Goal: Information Seeking & Learning: Learn about a topic

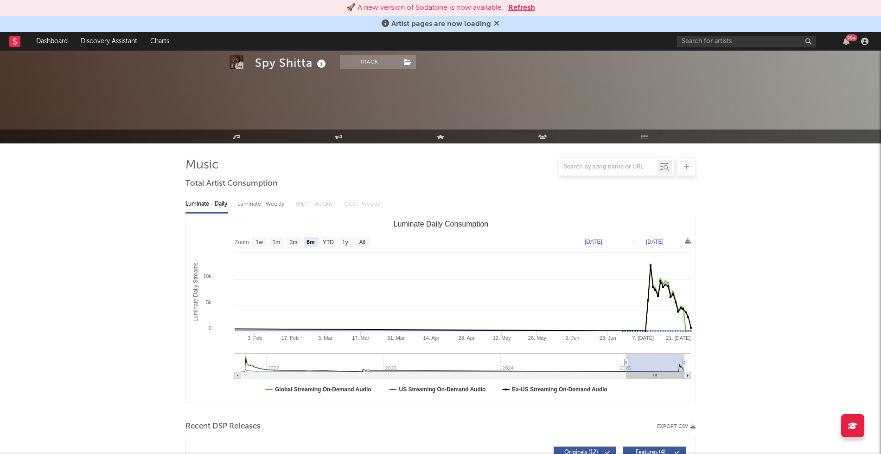
select select "6m"
select select "1w"
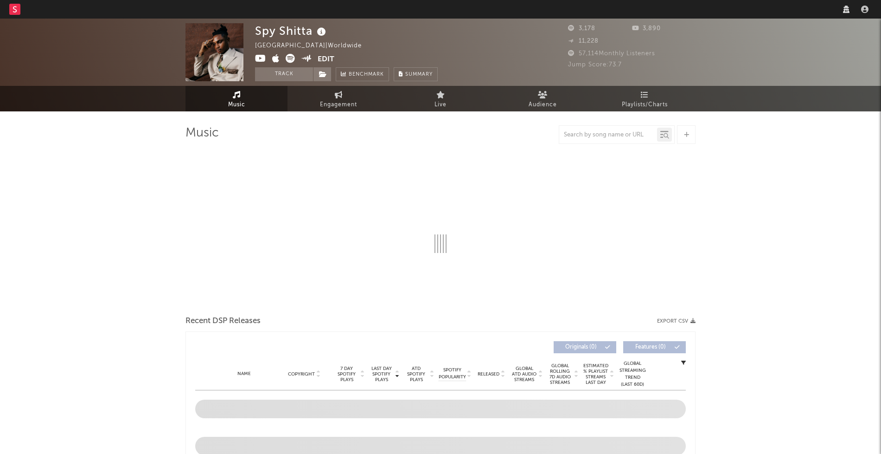
select select "recorded_music"
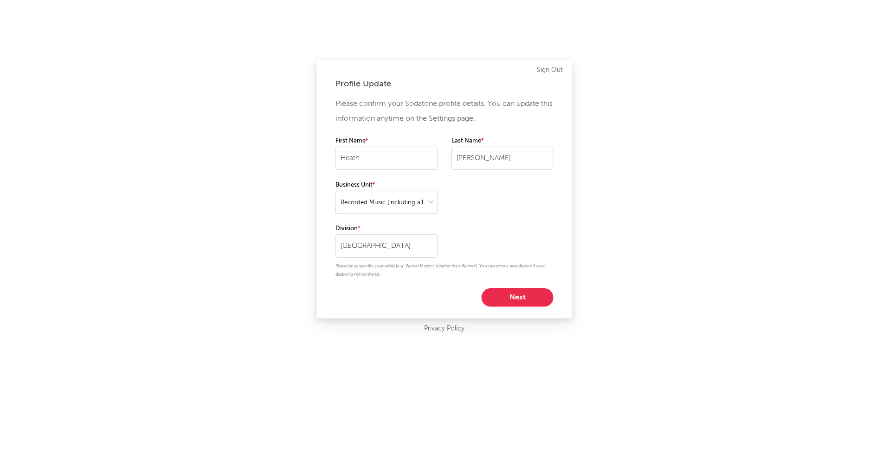
click at [498, 305] on button "Next" at bounding box center [518, 297] width 72 height 19
select select "marketing"
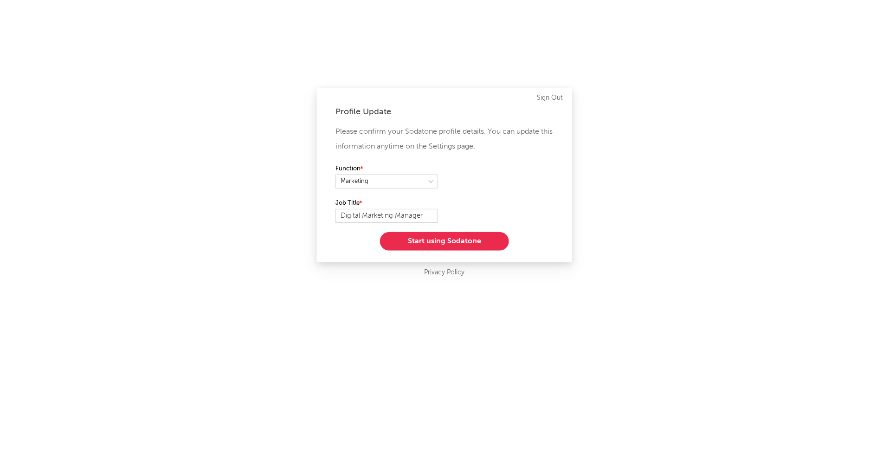
click at [428, 239] on button "Start using Sodatone" at bounding box center [444, 241] width 129 height 19
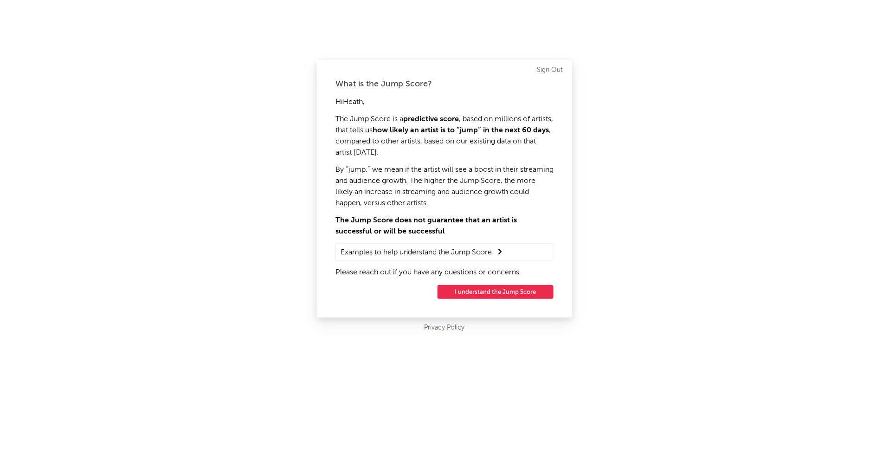
click at [480, 294] on button "I understand the Jump Score" at bounding box center [495, 292] width 116 height 14
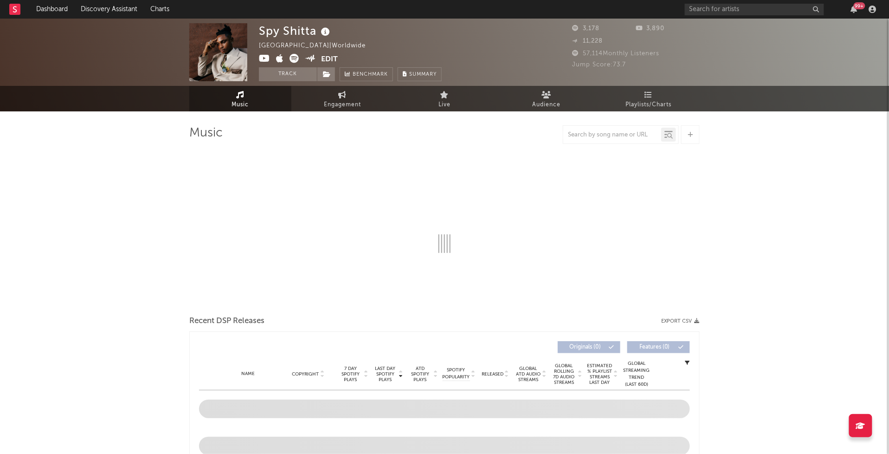
select select "6m"
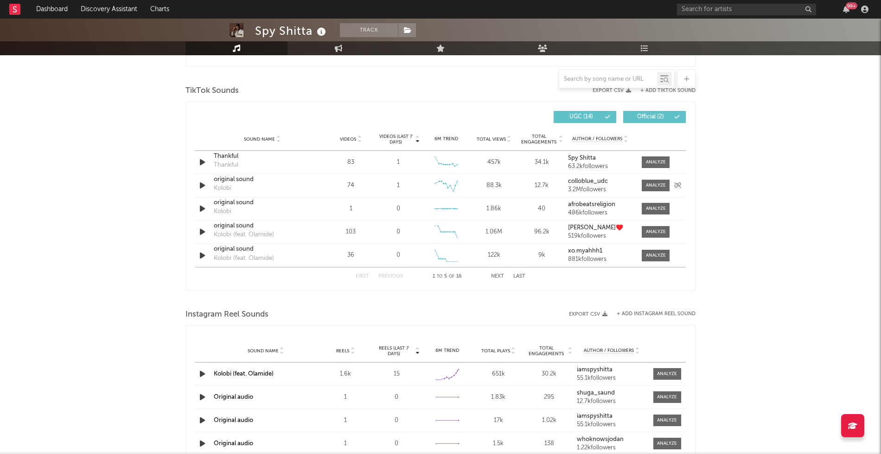
scroll to position [608, 0]
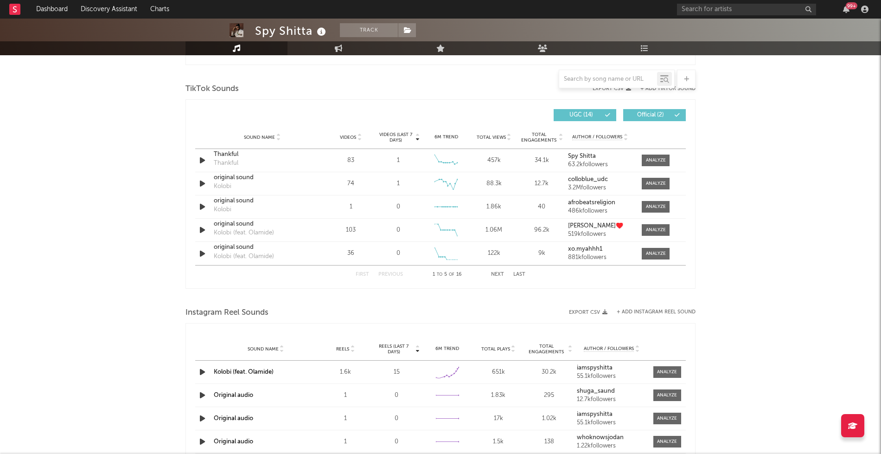
click at [141, 260] on div "Spy Shitta Track Nigeria | Worldwide Edit Track Benchmark Summary 3,178 3,890 1…" at bounding box center [440, 111] width 881 height 1401
click at [257, 272] on div "First Previous 1 to 5 of 16 Next Last" at bounding box center [440, 274] width 491 height 19
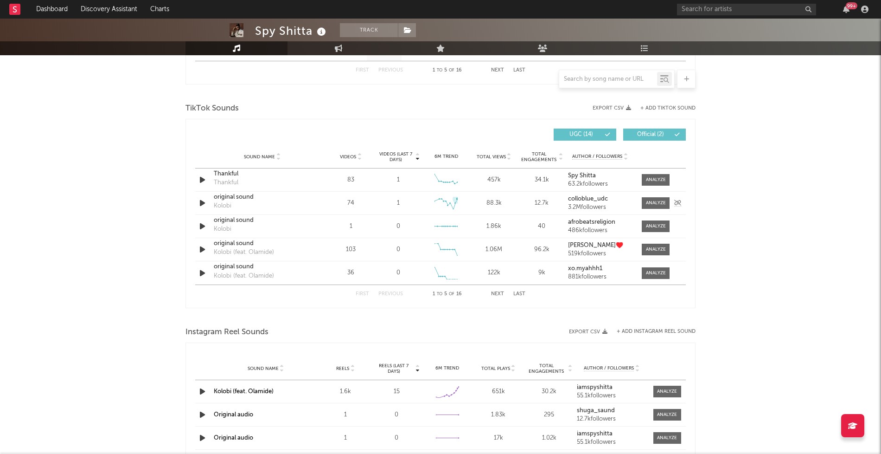
scroll to position [586, 0]
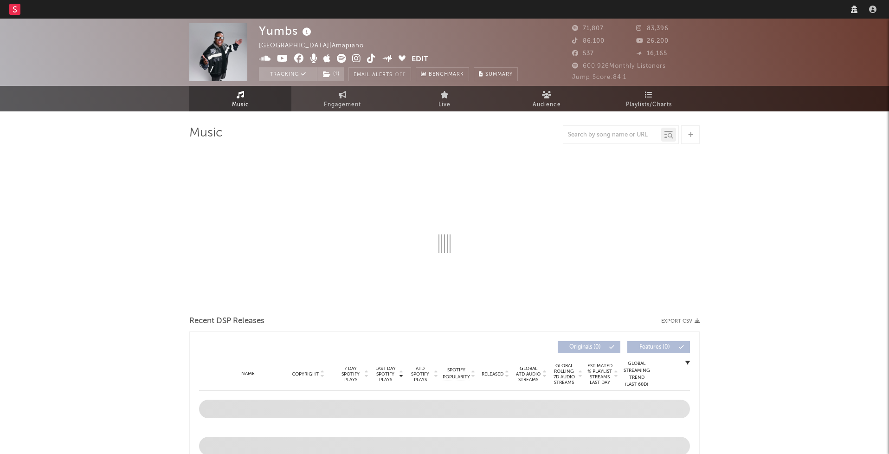
select select "recorded_music"
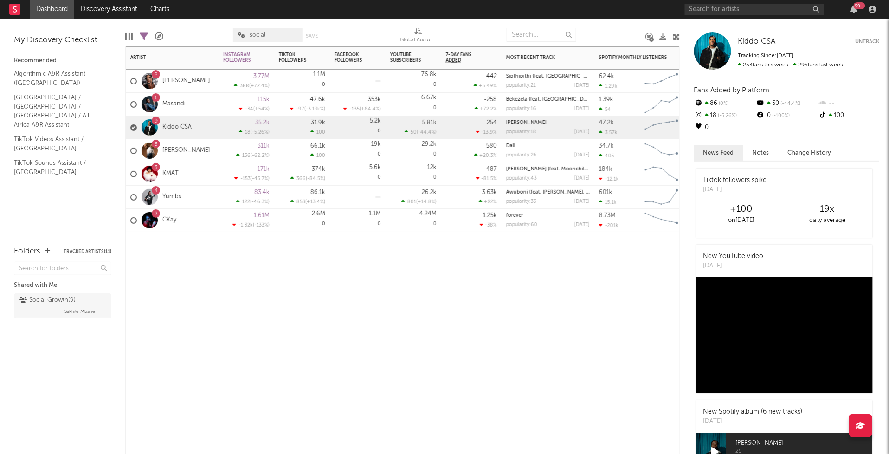
click at [176, 193] on div "4 Yumbs" at bounding box center [155, 197] width 51 height 27
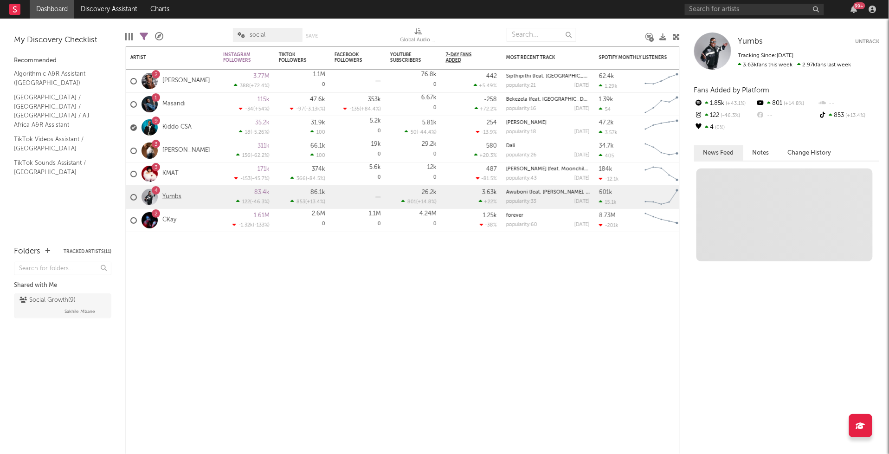
click at [177, 195] on link "Yumbs" at bounding box center [171, 197] width 19 height 8
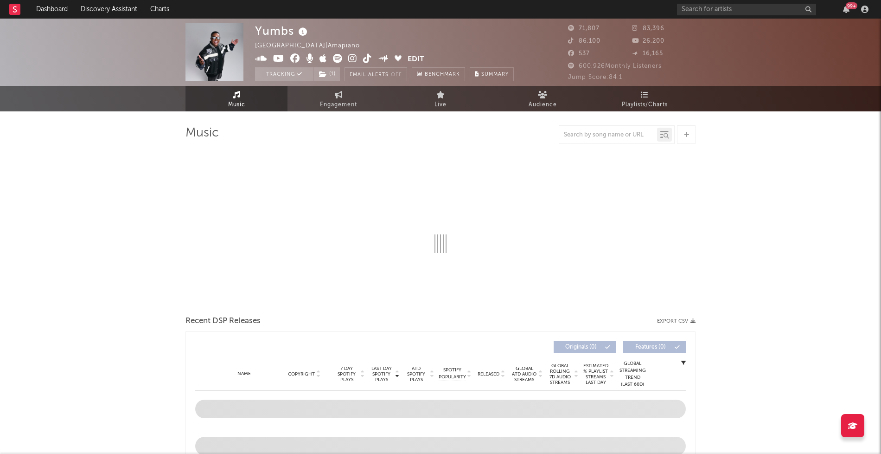
select select "6m"
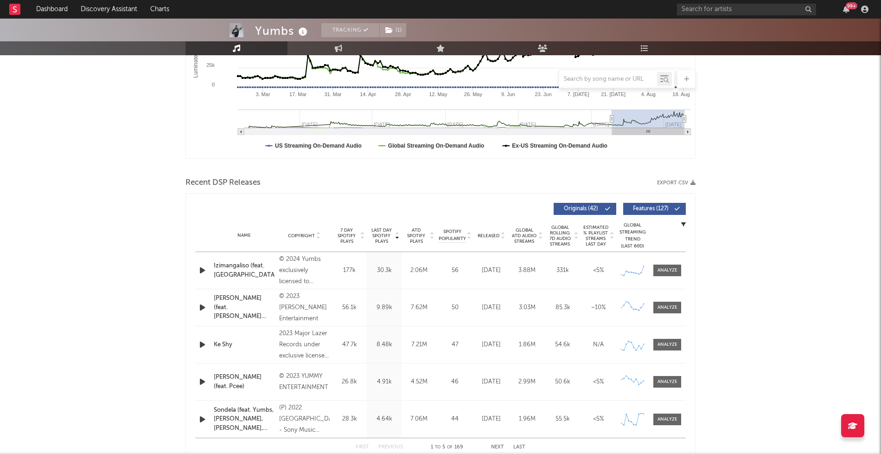
scroll to position [212, 0]
click at [354, 269] on div "177k" at bounding box center [349, 269] width 30 height 9
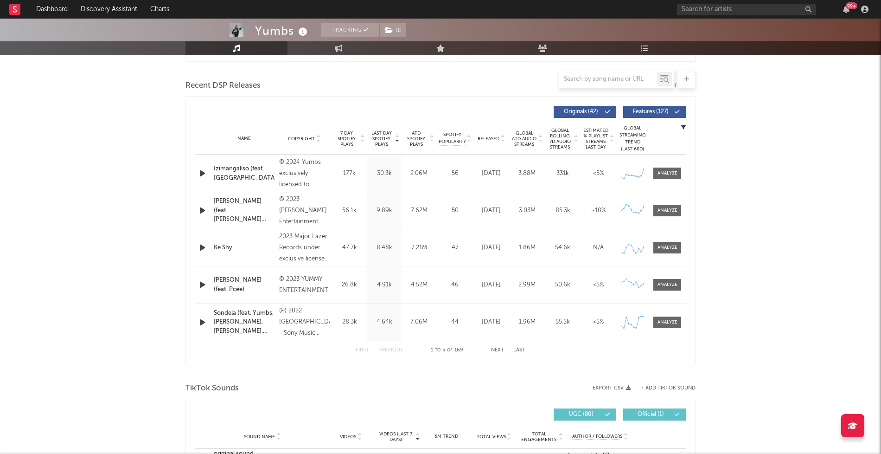
scroll to position [296, 0]
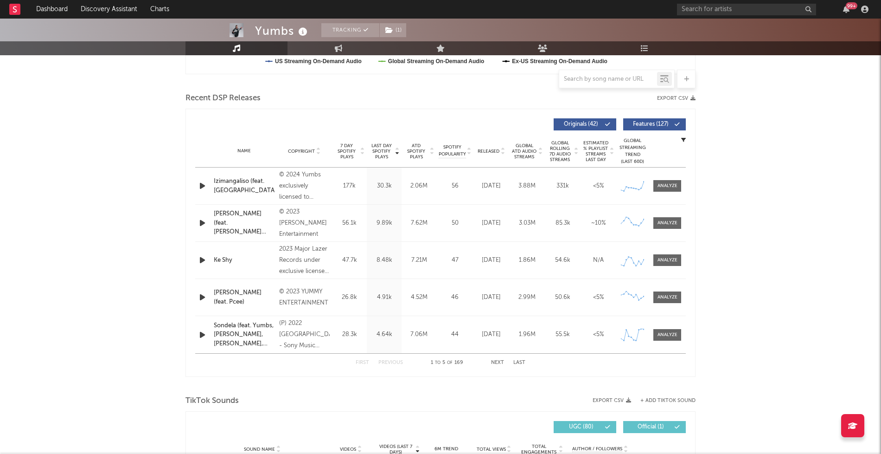
click at [793, 203] on div "Yumbs Tracking ( 1 ) [GEOGRAPHIC_DATA] | Amapiano Edit Tracking ( 1 ) Email Ale…" at bounding box center [440, 423] width 881 height 1401
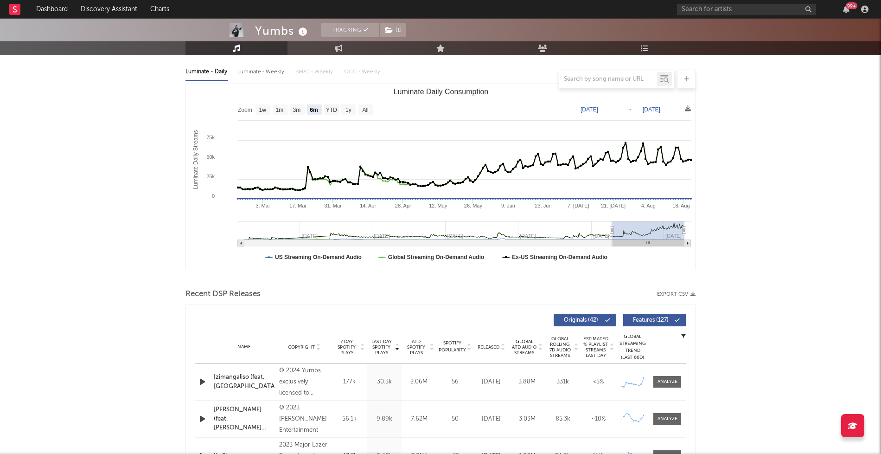
scroll to position [87, 0]
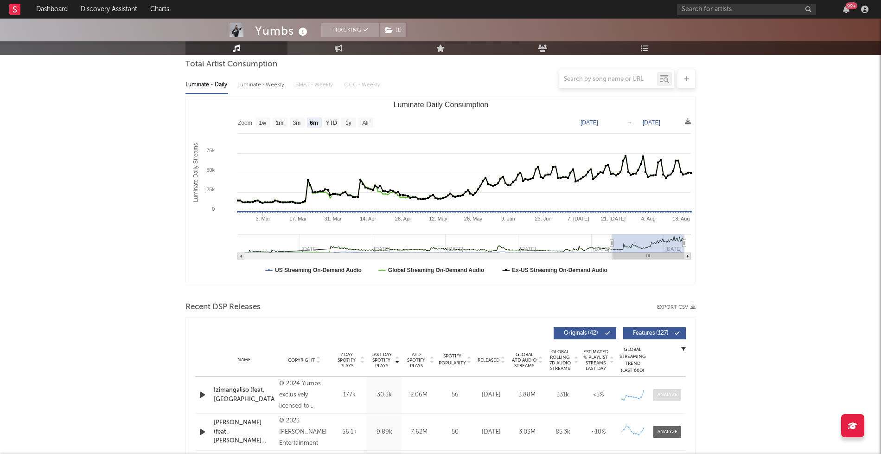
click at [669, 395] on div at bounding box center [668, 394] width 20 height 7
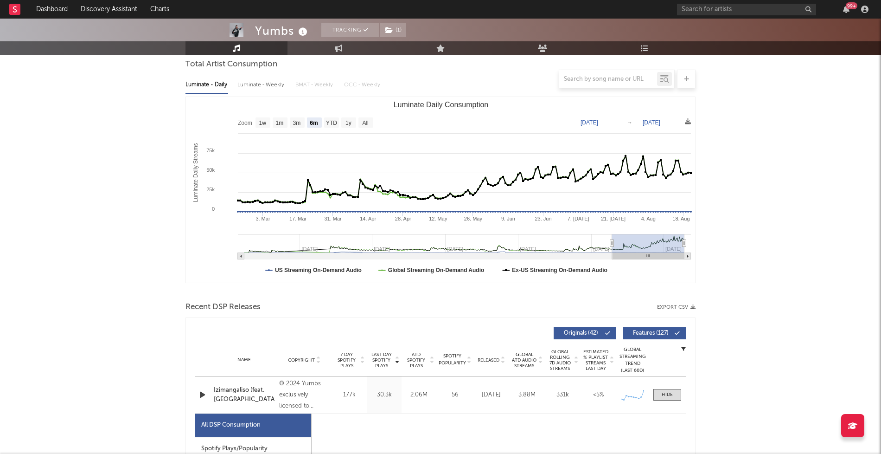
select select "1w"
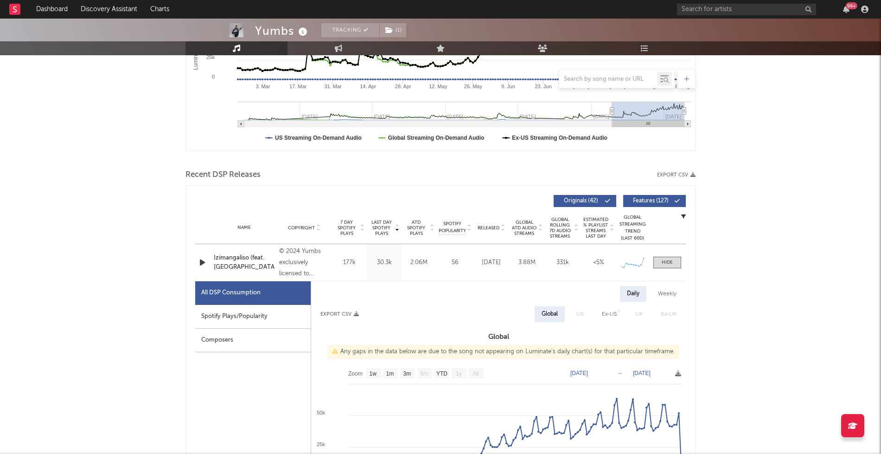
scroll to position [420, 0]
